Goal: Task Accomplishment & Management: Use online tool/utility

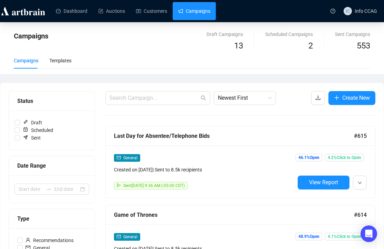
scroll to position [242, 0]
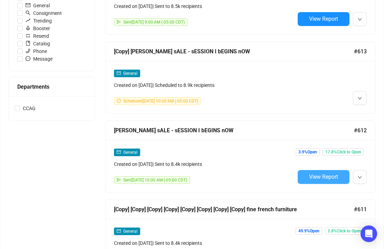
click at [333, 174] on span "View Report" at bounding box center [323, 176] width 29 height 7
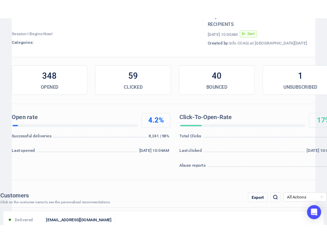
scroll to position [69, 0]
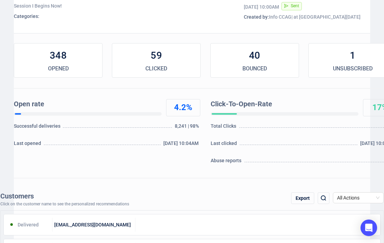
click at [303, 197] on div "Export" at bounding box center [302, 199] width 23 height 12
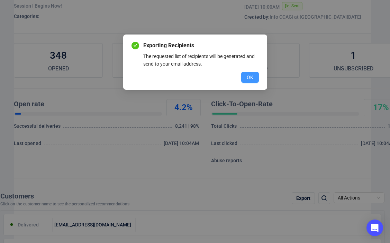
click at [252, 77] on span "OK" at bounding box center [249, 78] width 7 height 8
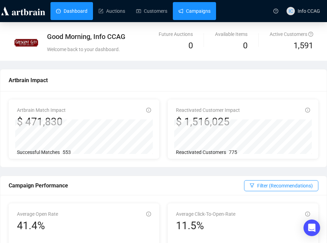
click at [192, 15] on link "Campaigns" at bounding box center [194, 11] width 32 height 18
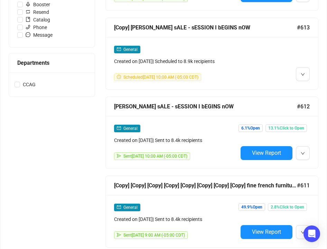
scroll to position [277, 0]
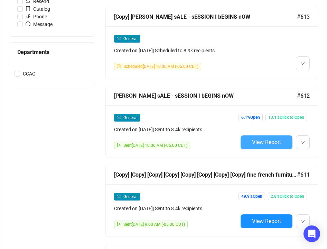
click at [270, 144] on span "View Report" at bounding box center [266, 142] width 29 height 7
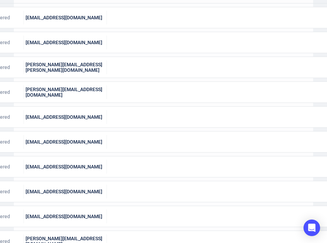
scroll to position [207, 0]
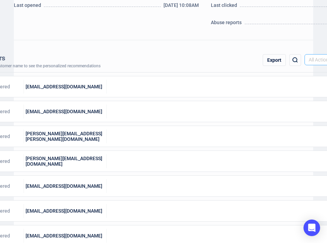
click at [315, 58] on span "All Actions" at bounding box center [330, 60] width 43 height 10
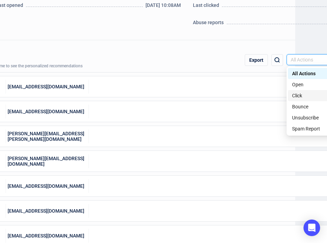
click at [298, 94] on div "Click" at bounding box center [312, 96] width 40 height 8
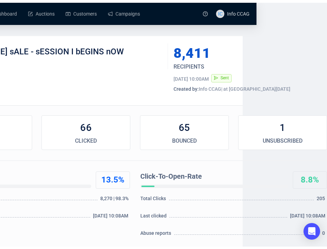
scroll to position [0, 0]
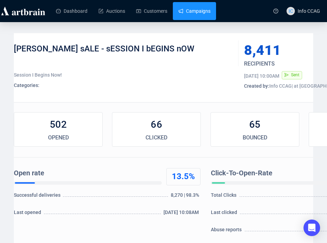
click at [190, 10] on link "Campaigns" at bounding box center [194, 11] width 32 height 18
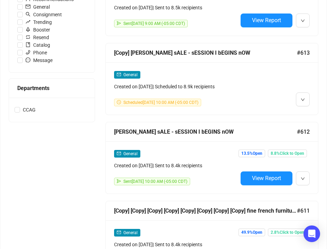
scroll to position [242, 0]
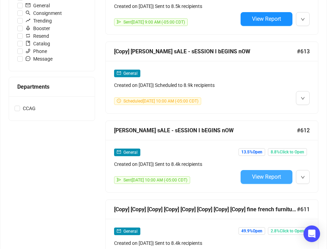
click at [283, 172] on button "View Report" at bounding box center [267, 177] width 52 height 14
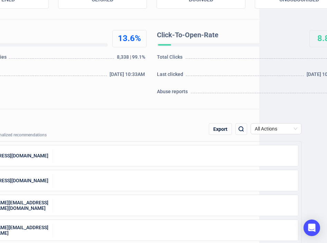
scroll to position [138, 65]
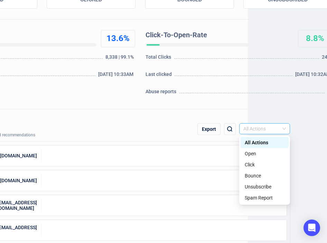
click at [272, 125] on span "All Actions" at bounding box center [264, 129] width 43 height 10
click at [255, 153] on div "Open" at bounding box center [265, 154] width 40 height 8
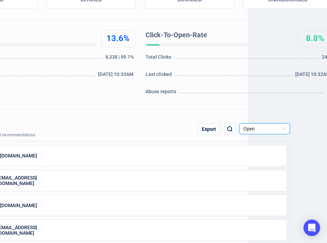
click at [216, 130] on div "Export" at bounding box center [208, 129] width 23 height 12
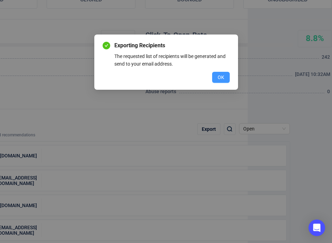
click at [221, 79] on span "OK" at bounding box center [221, 78] width 7 height 8
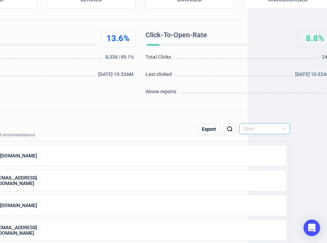
click at [276, 131] on span "Open" at bounding box center [264, 129] width 43 height 10
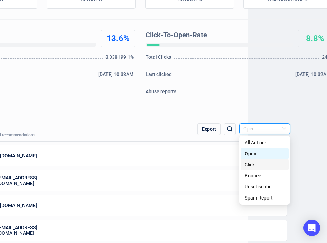
click at [264, 164] on div "Click" at bounding box center [265, 165] width 40 height 8
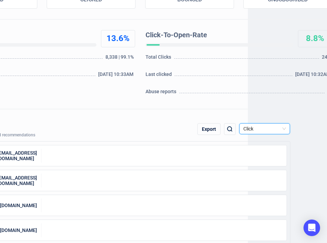
click at [209, 131] on div "Export" at bounding box center [208, 129] width 23 height 12
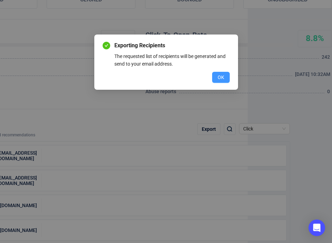
click at [222, 73] on button "OK" at bounding box center [221, 77] width 18 height 11
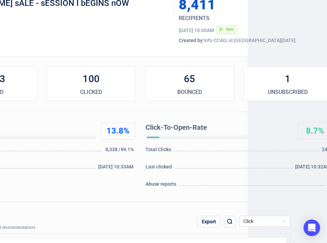
scroll to position [35, 65]
